Goal: Task Accomplishment & Management: Use online tool/utility

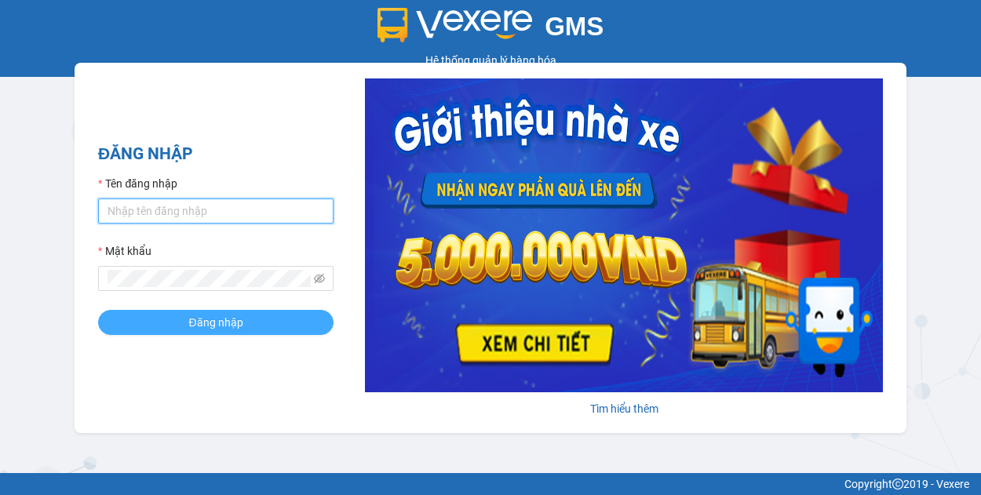
type input "phuong154.hoamaivt"
click at [198, 327] on span "Đăng nhập" at bounding box center [215, 322] width 54 height 17
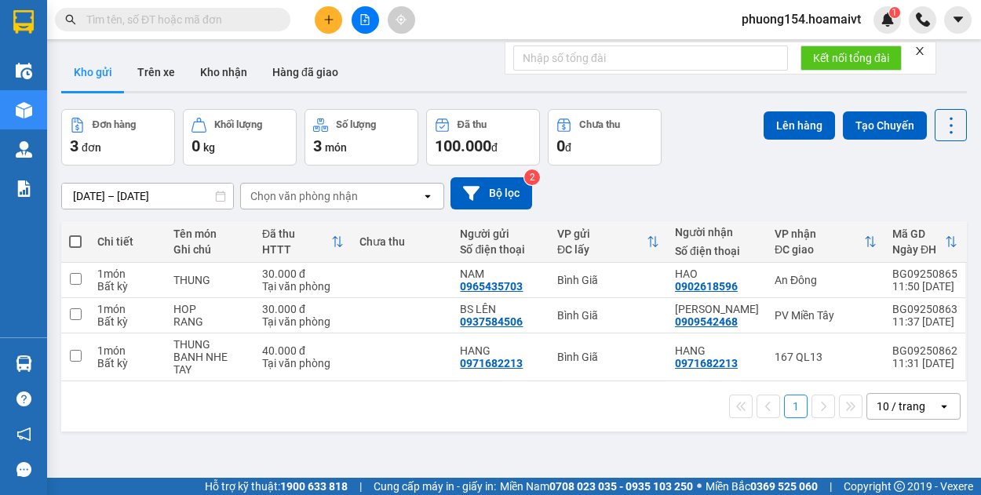
click at [126, 13] on input "text" at bounding box center [178, 19] width 185 height 17
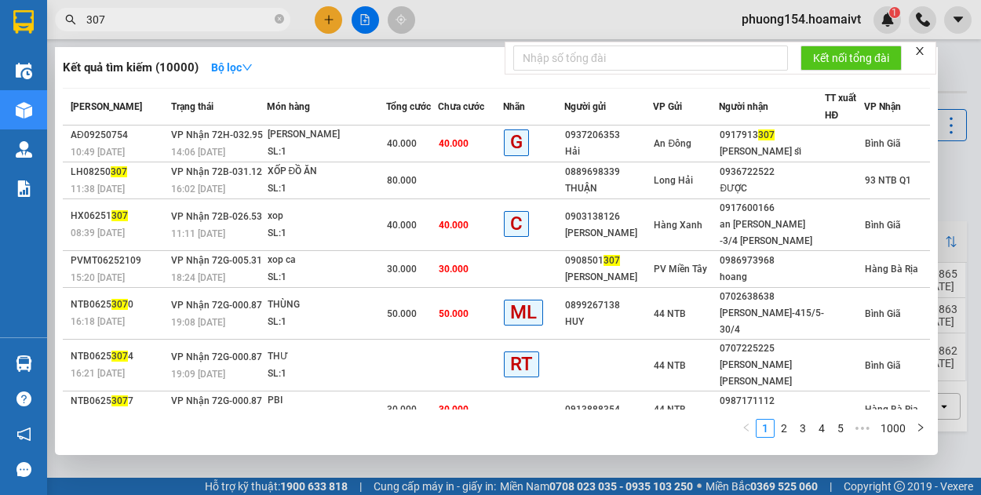
click at [125, 11] on input "307" at bounding box center [178, 19] width 185 height 17
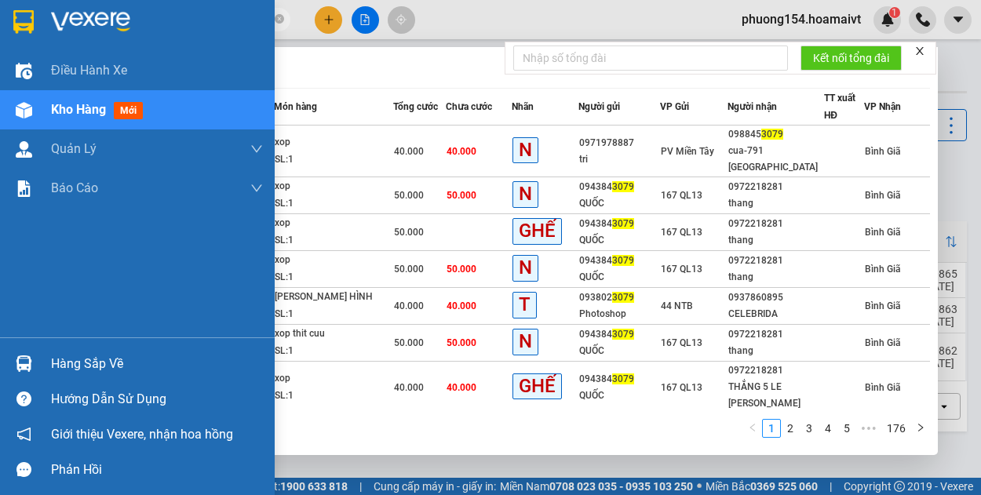
drag, startPoint x: 159, startPoint y: 16, endPoint x: 2, endPoint y: 17, distance: 157.0
click at [2, 17] on section "Kết quả [PERSON_NAME] ( 1752 ) Bộ lọc Mã ĐH Trạng thái Món hàng Tổng [PERSON_NA…" at bounding box center [490, 247] width 981 height 495
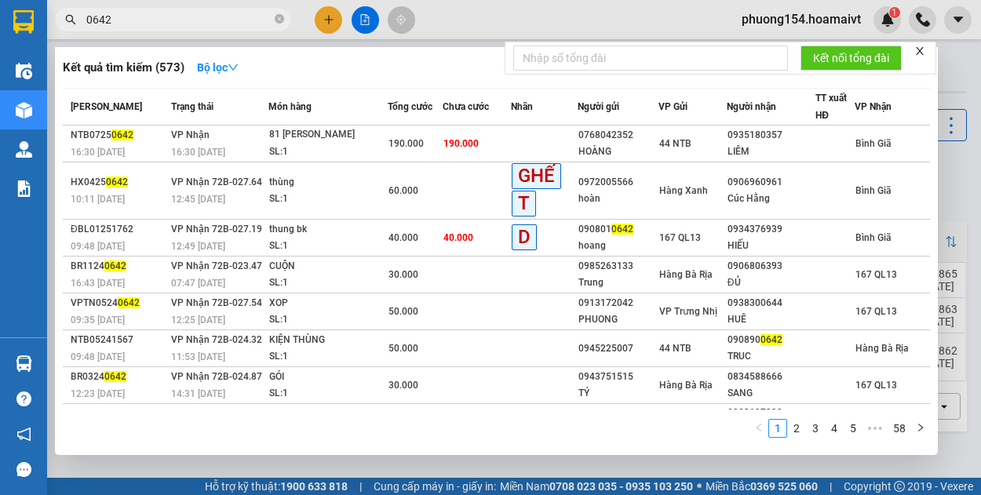
drag, startPoint x: 143, startPoint y: 20, endPoint x: 0, endPoint y: 31, distance: 143.3
click at [0, 31] on section "Kết quả [PERSON_NAME] ( 573 ) Bộ lọc Mã ĐH Trạng thái Món hàng Tổng [PERSON_NAM…" at bounding box center [490, 247] width 981 height 495
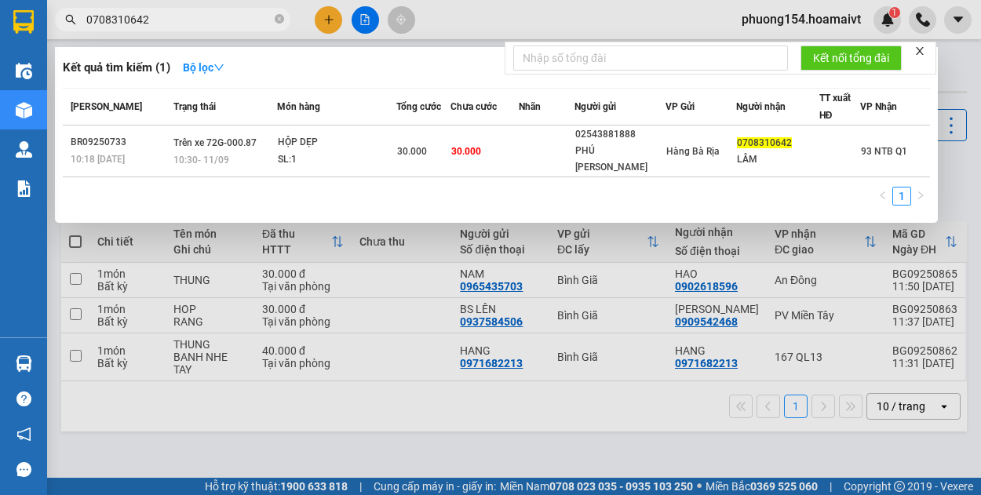
type input "0708310642"
